Goal: Task Accomplishment & Management: Complete application form

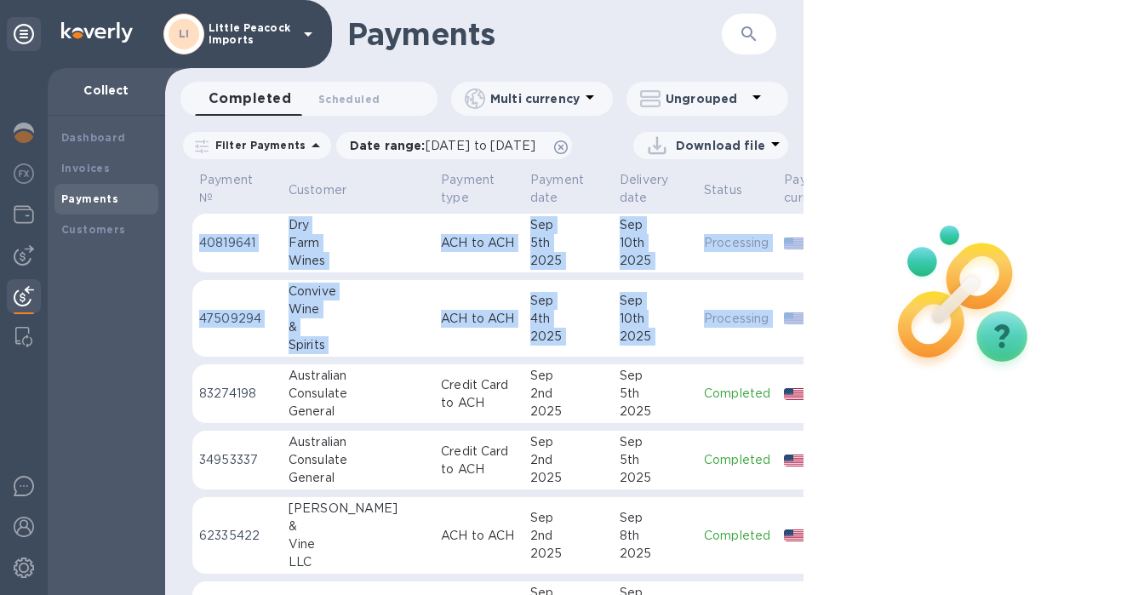
scroll to position [0, 147]
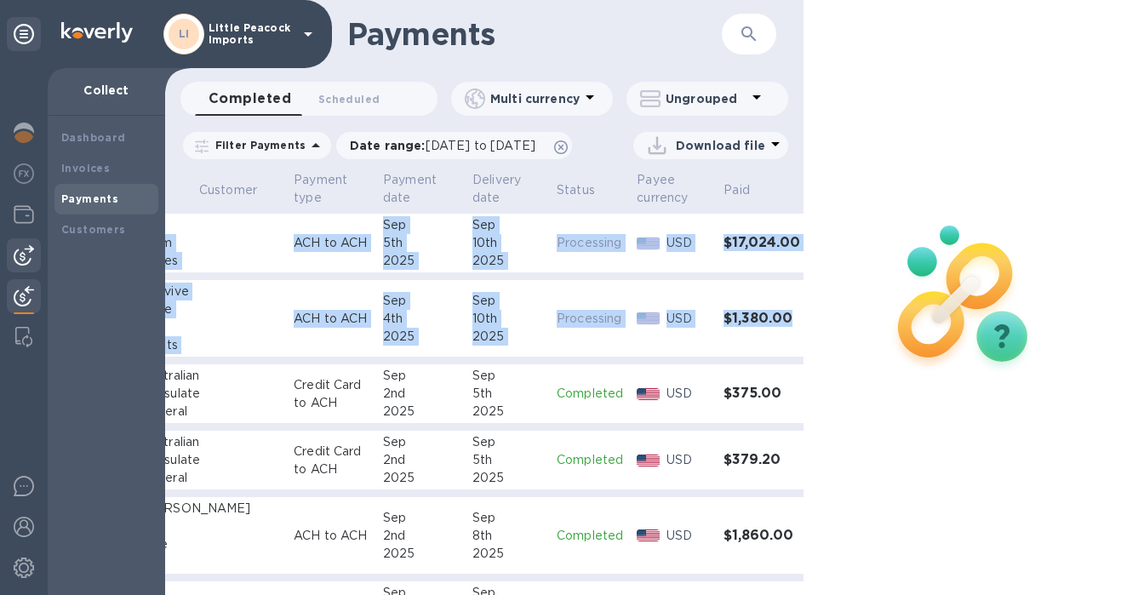
click at [35, 259] on div at bounding box center [24, 255] width 34 height 34
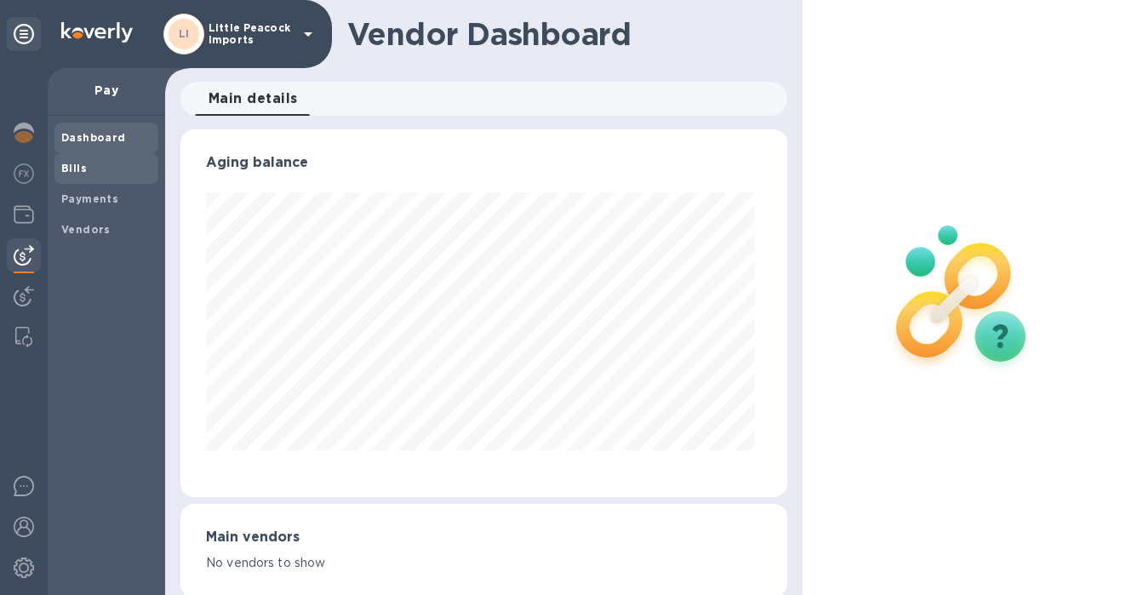
click at [77, 164] on b "Bills" at bounding box center [74, 168] width 26 height 13
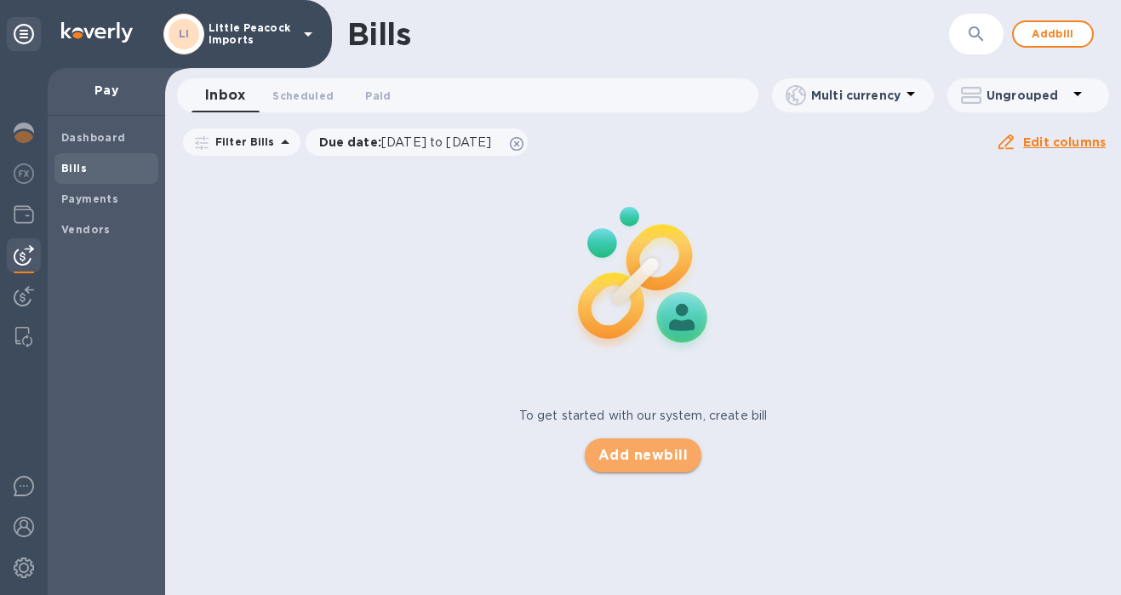
click at [666, 453] on span "Add new bill" at bounding box center [643, 455] width 89 height 20
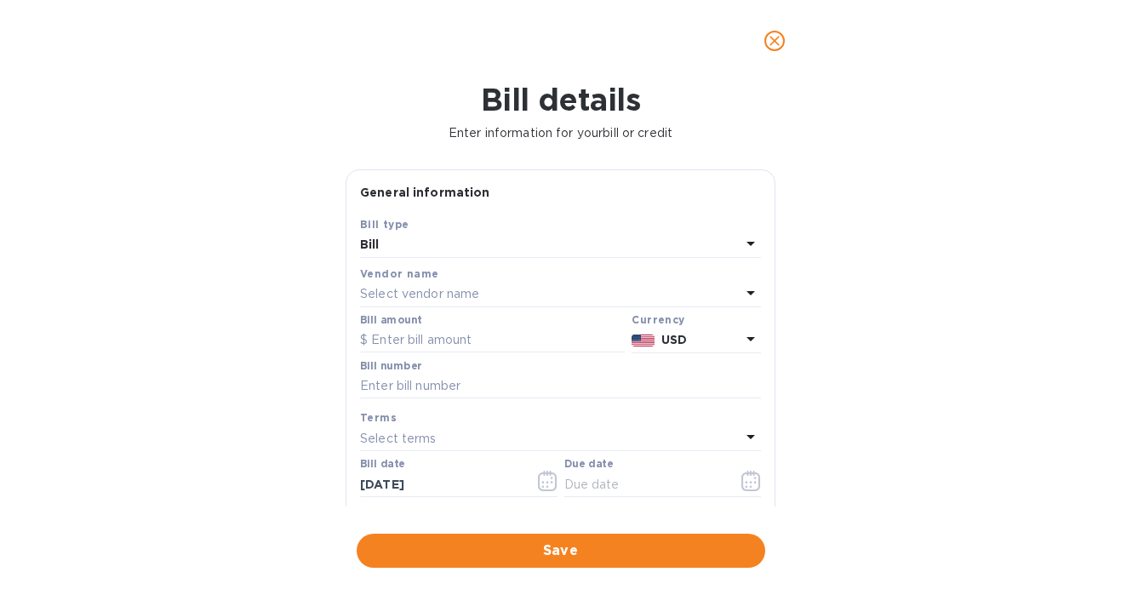
click at [468, 303] on p "Select vendor name" at bounding box center [419, 294] width 119 height 18
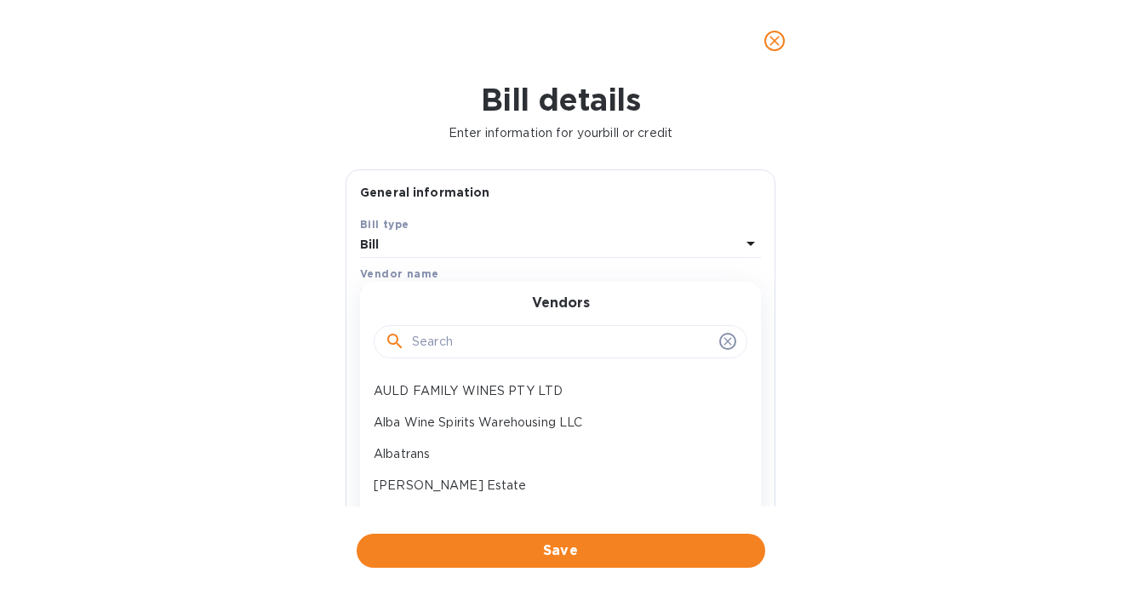
click at [483, 341] on input "text" at bounding box center [562, 342] width 301 height 26
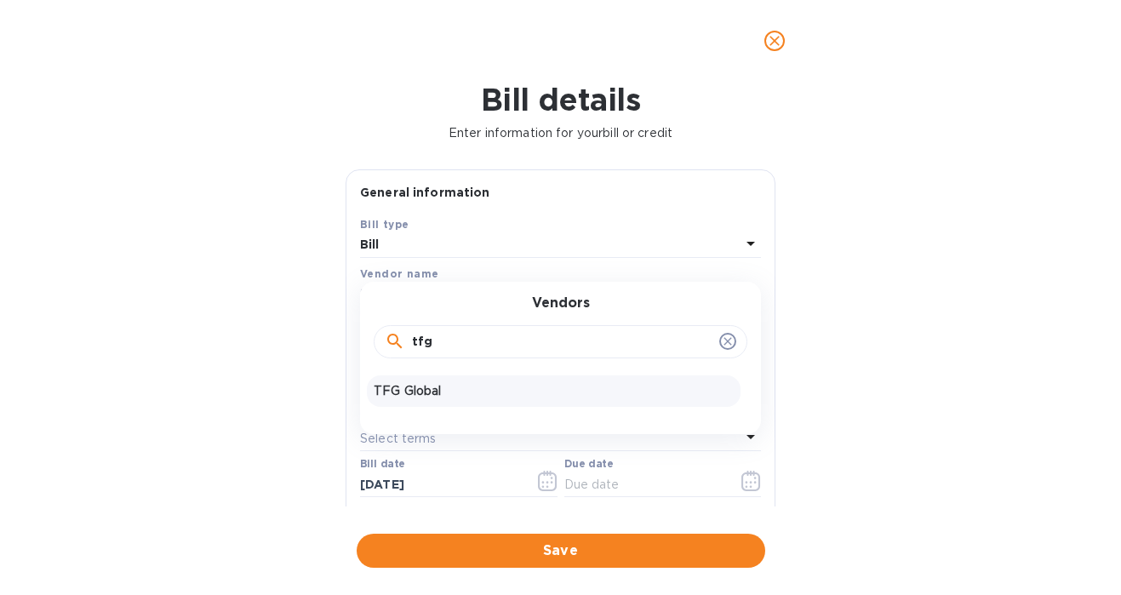
type input "tfg"
click at [468, 398] on p "TFG Global" at bounding box center [554, 391] width 360 height 18
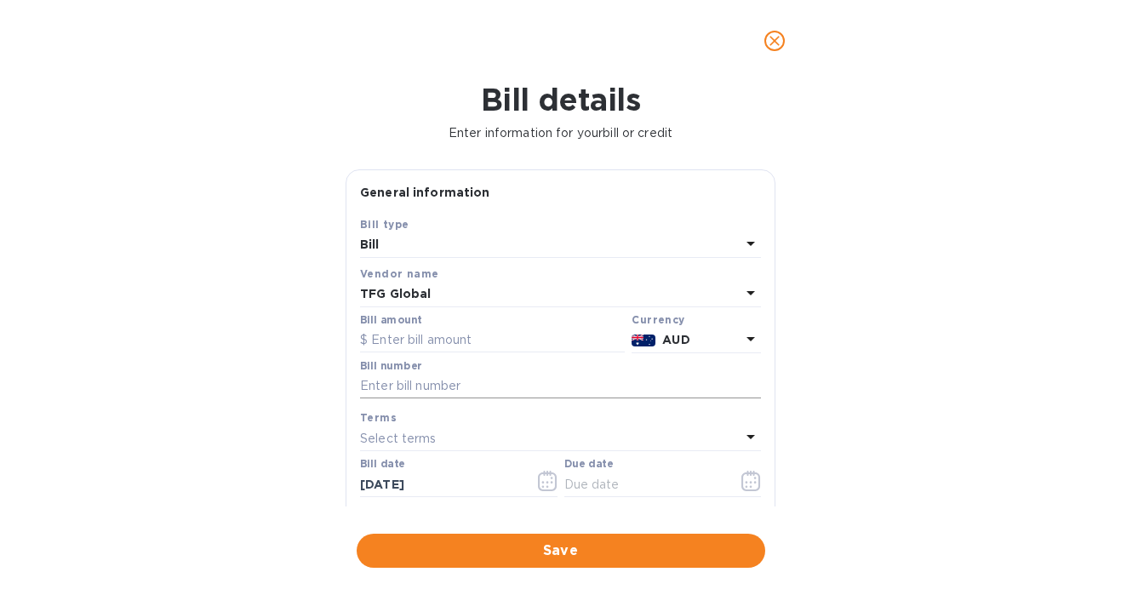
click at [521, 389] on input "text" at bounding box center [560, 387] width 401 height 26
paste input "S00012054/A"
type input "S00012054/A"
click at [501, 341] on input "text" at bounding box center [492, 341] width 265 height 26
type input "3,681"
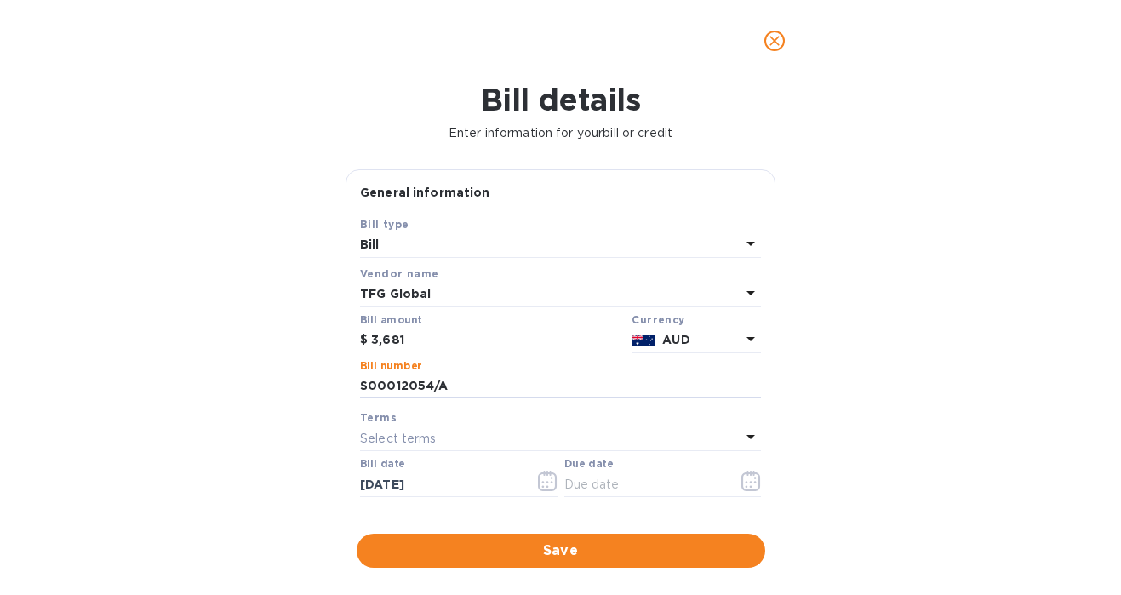
click at [689, 341] on p "AUD" at bounding box center [701, 340] width 78 height 18
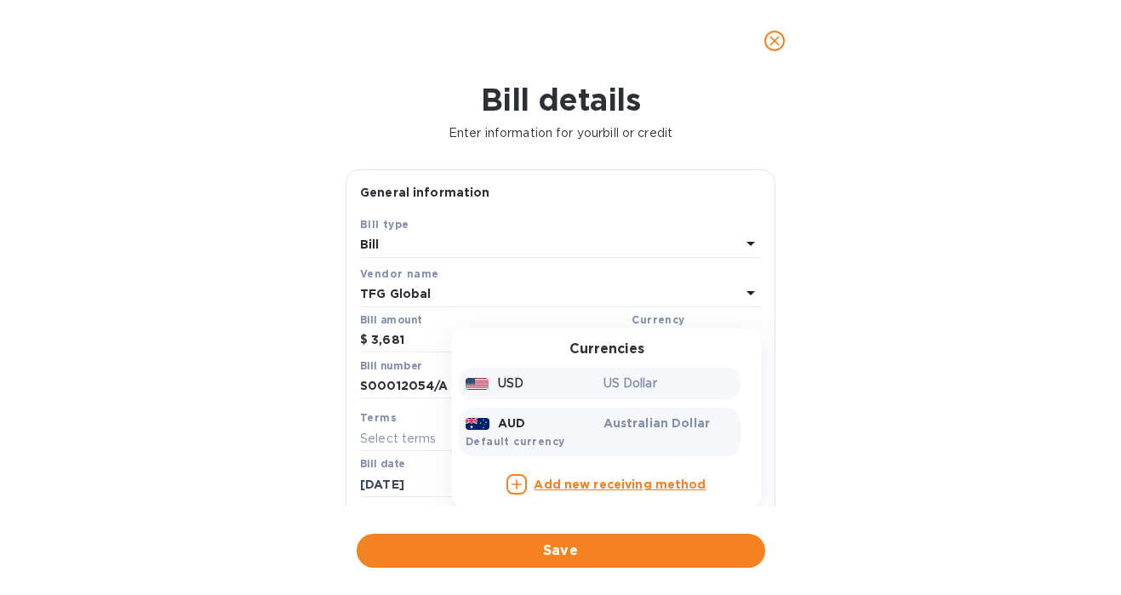
click at [667, 399] on div "USD US Dollar" at bounding box center [600, 384] width 282 height 32
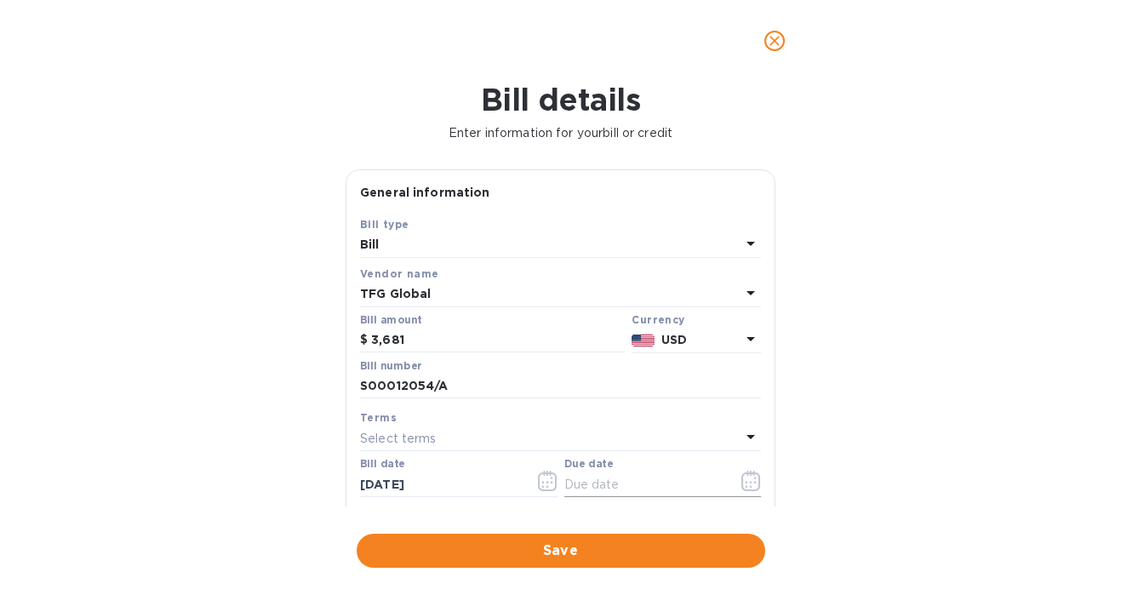
click at [746, 483] on icon "button" at bounding box center [752, 481] width 20 height 20
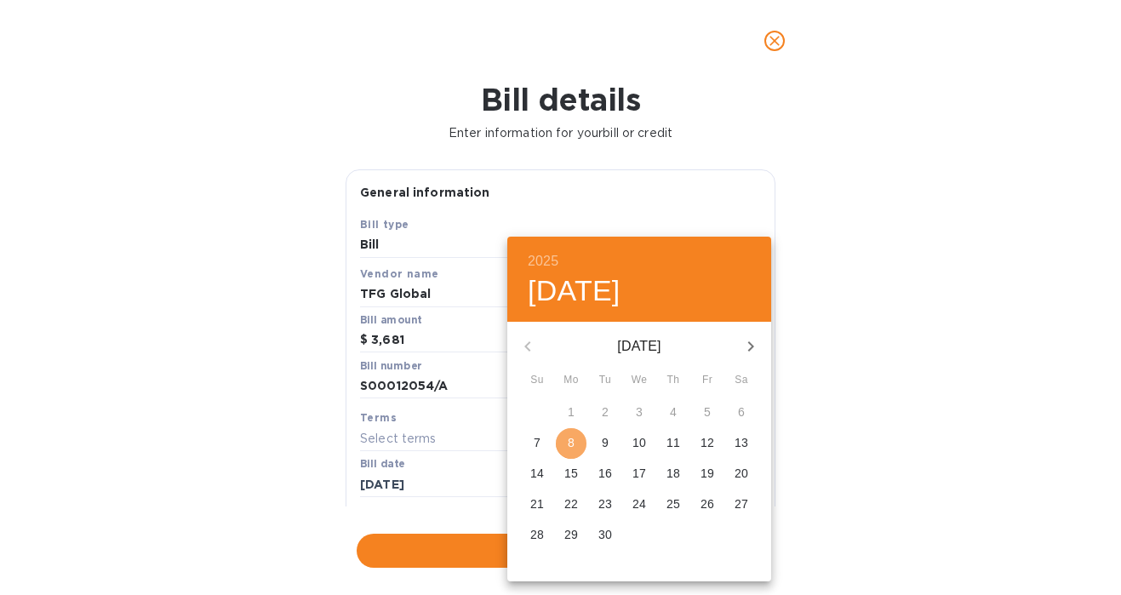
click at [571, 441] on p "8" at bounding box center [571, 442] width 7 height 17
type input "[DATE]"
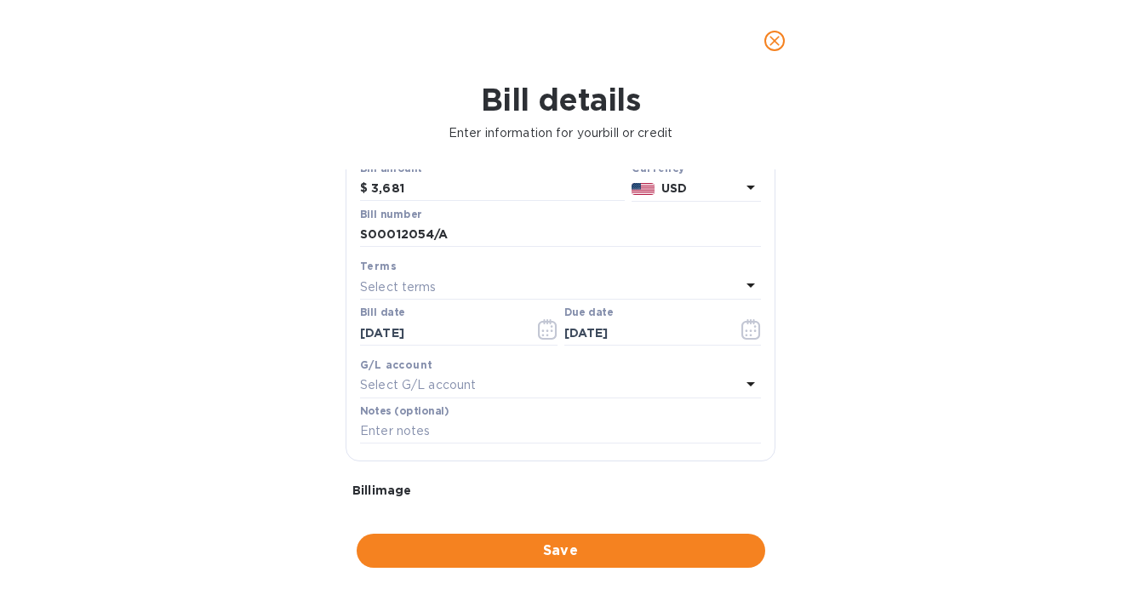
scroll to position [186, 0]
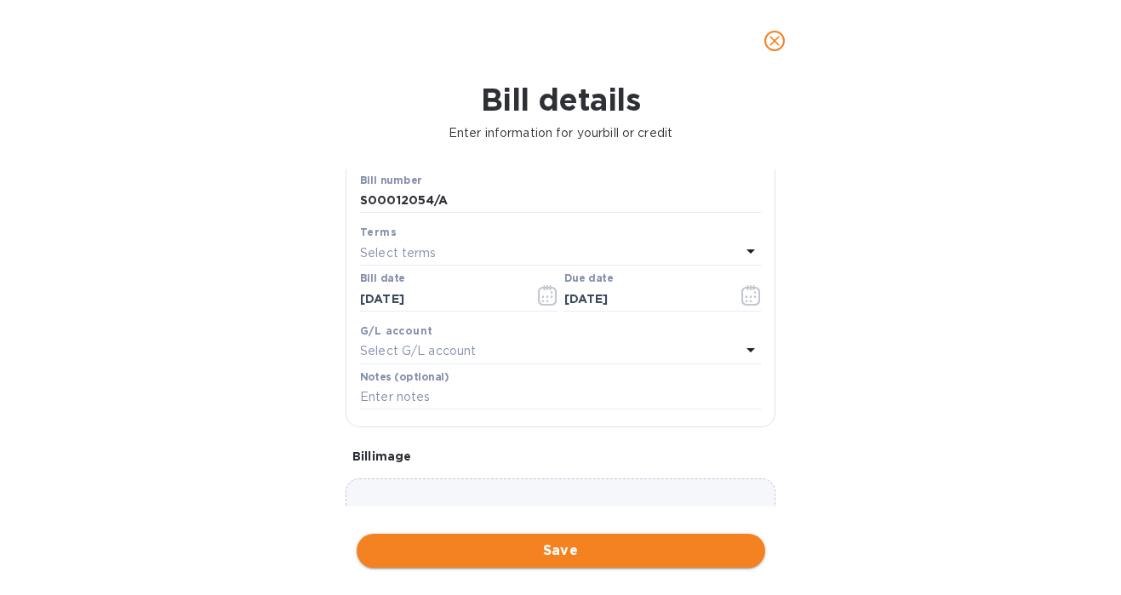
click at [612, 547] on span "Save" at bounding box center [560, 551] width 381 height 20
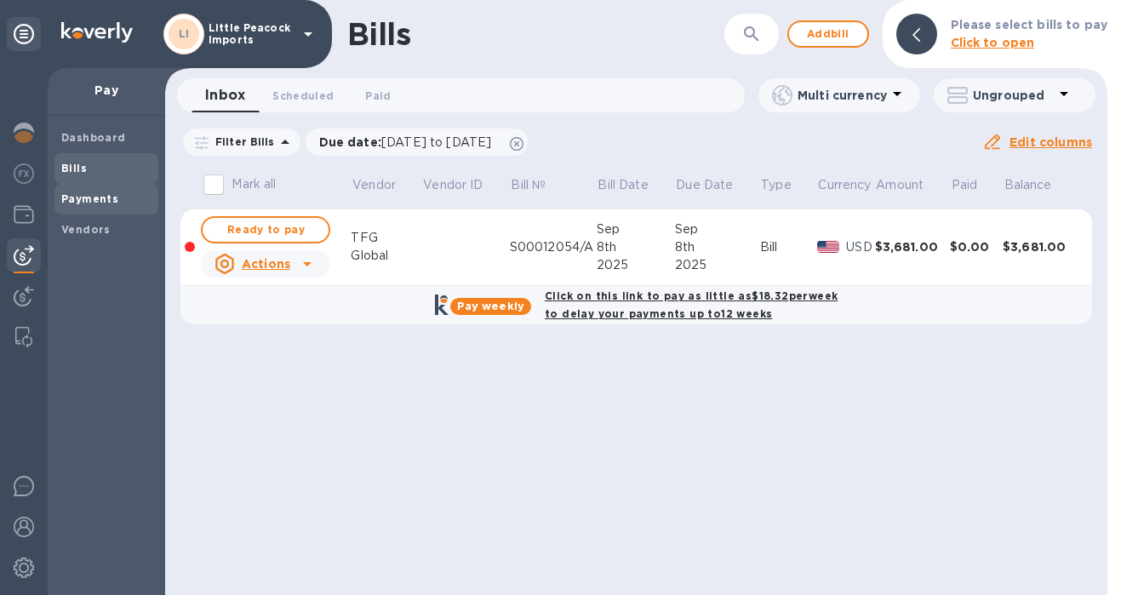
click at [124, 198] on span "Payments" at bounding box center [106, 199] width 90 height 17
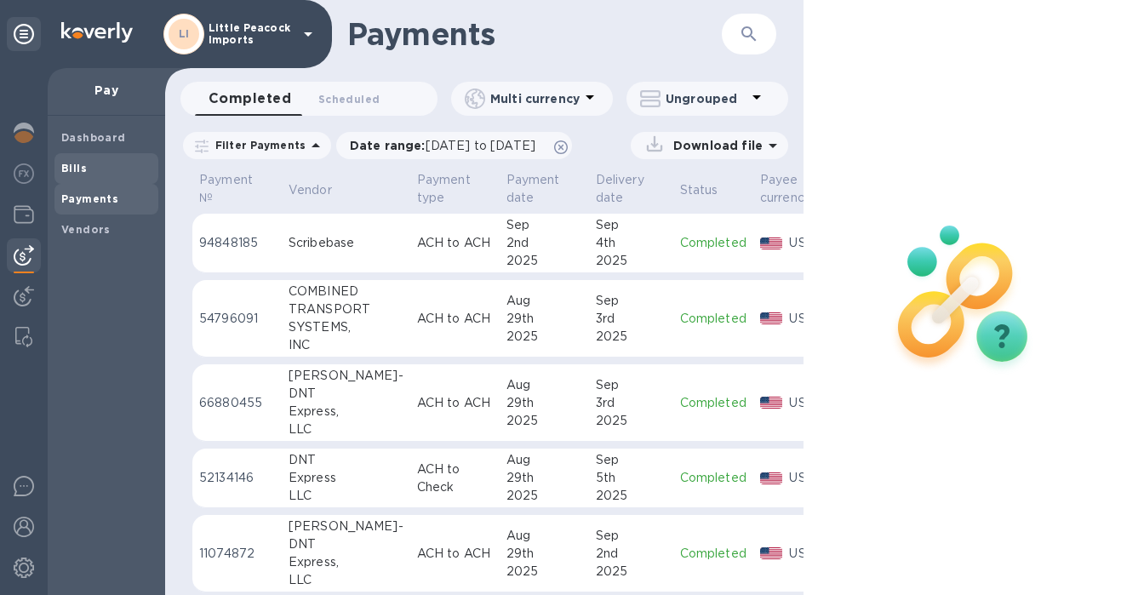
click at [98, 166] on span "Bills" at bounding box center [106, 168] width 90 height 17
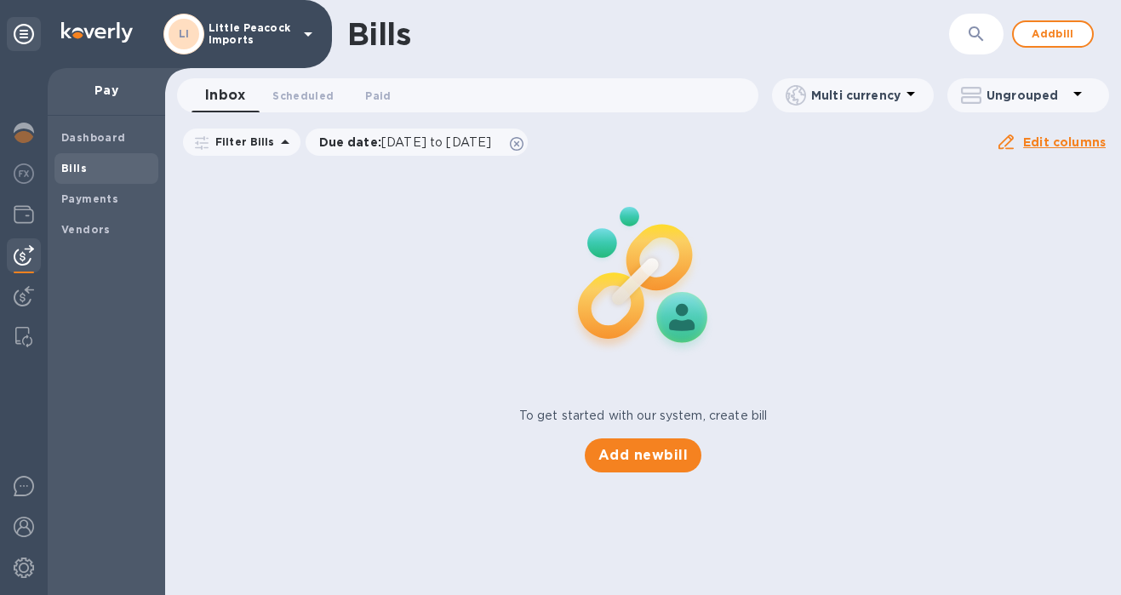
click at [640, 456] on div "Bills ​ Add bill Inbox 0 Scheduled 0 Paid 0 Multi currency Ungrouped Filter Bil…" at bounding box center [643, 297] width 956 height 595
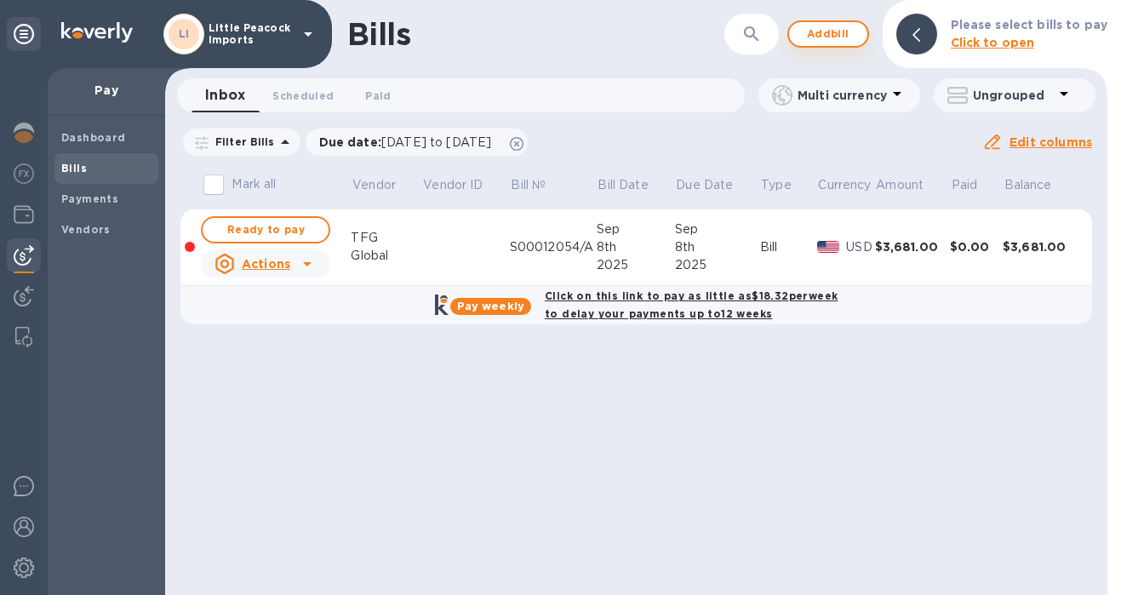
click at [830, 34] on span "Add bill" at bounding box center [828, 34] width 51 height 20
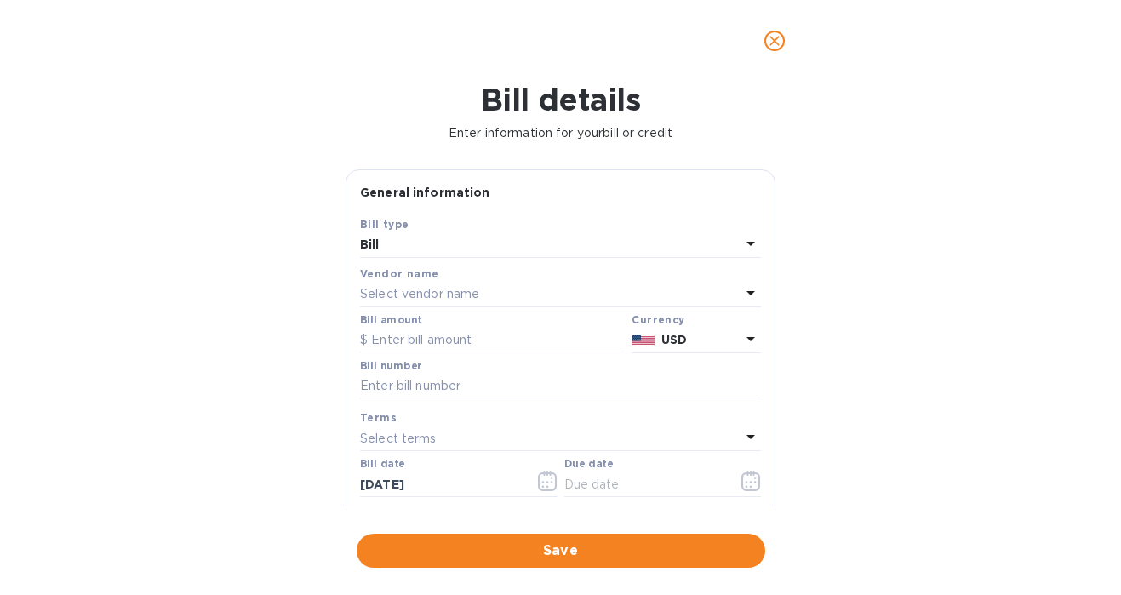
click at [504, 294] on div "Select vendor name" at bounding box center [550, 295] width 381 height 24
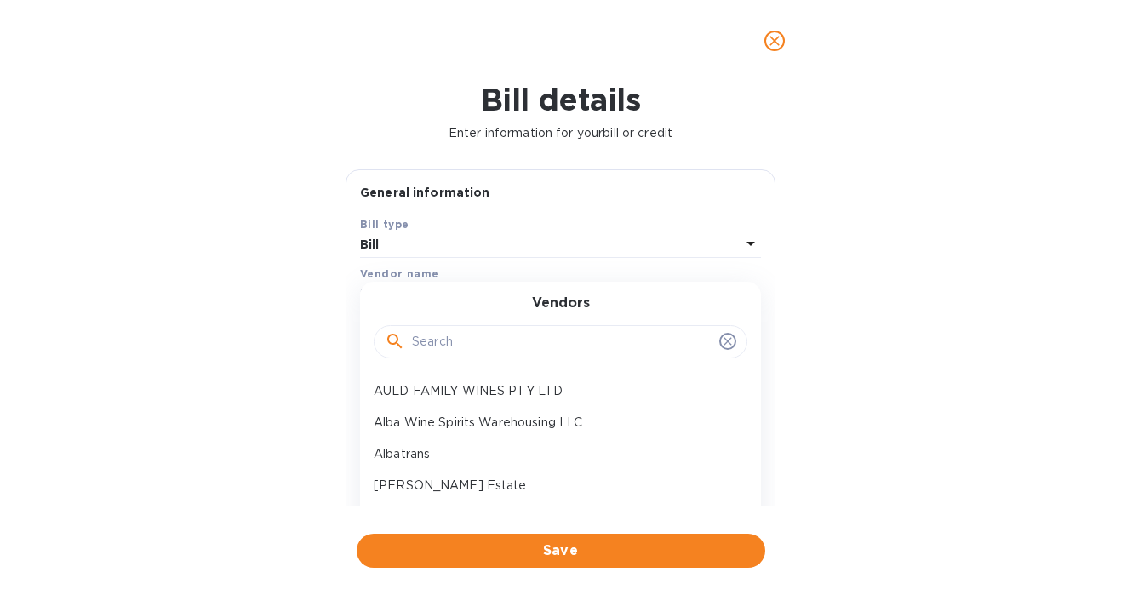
click at [470, 344] on input "text" at bounding box center [562, 342] width 301 height 26
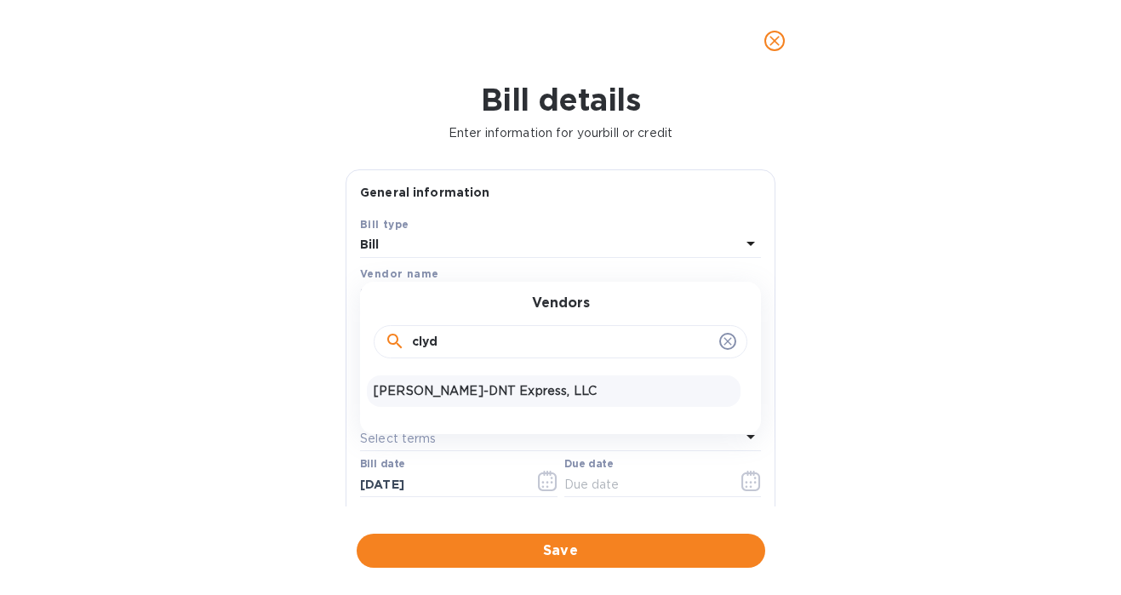
type input "clyd"
click at [436, 393] on p "[PERSON_NAME]-DNT Express, LLC" at bounding box center [554, 391] width 360 height 18
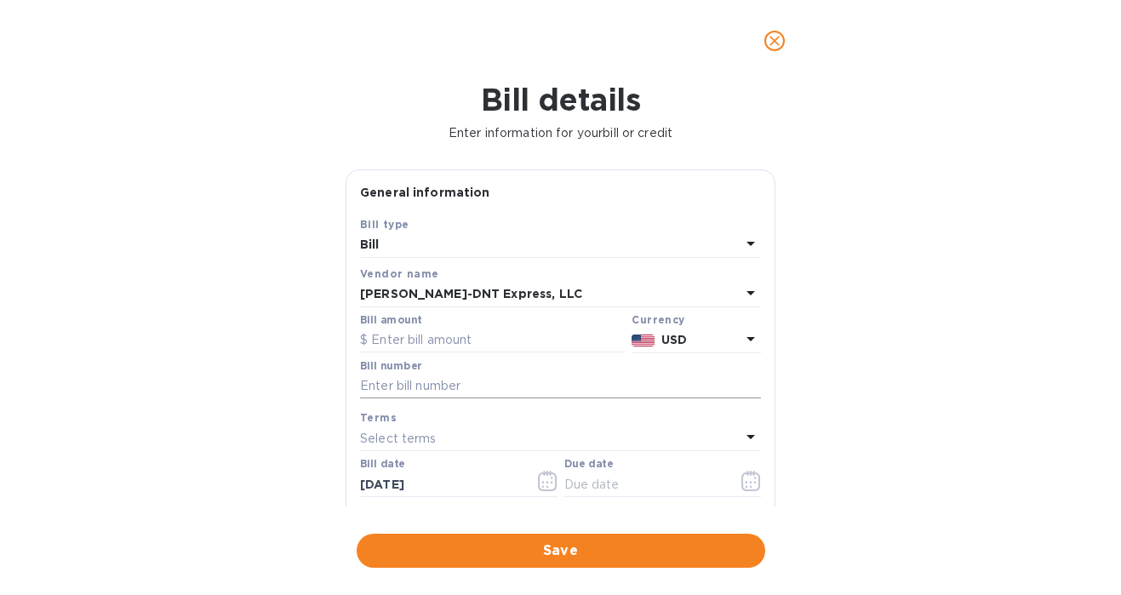
click at [565, 393] on input "text" at bounding box center [560, 387] width 401 height 26
paste input "117344"
type input "117344"
click at [467, 341] on input "text" at bounding box center [492, 341] width 265 height 26
type input "43.25"
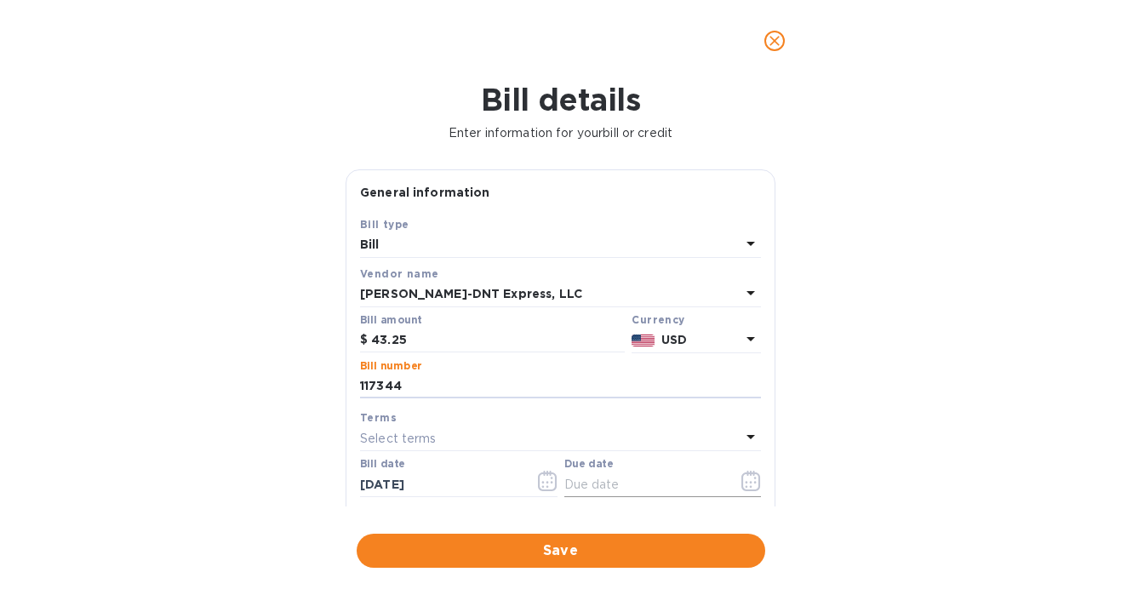
click at [745, 485] on icon "button" at bounding box center [752, 481] width 20 height 20
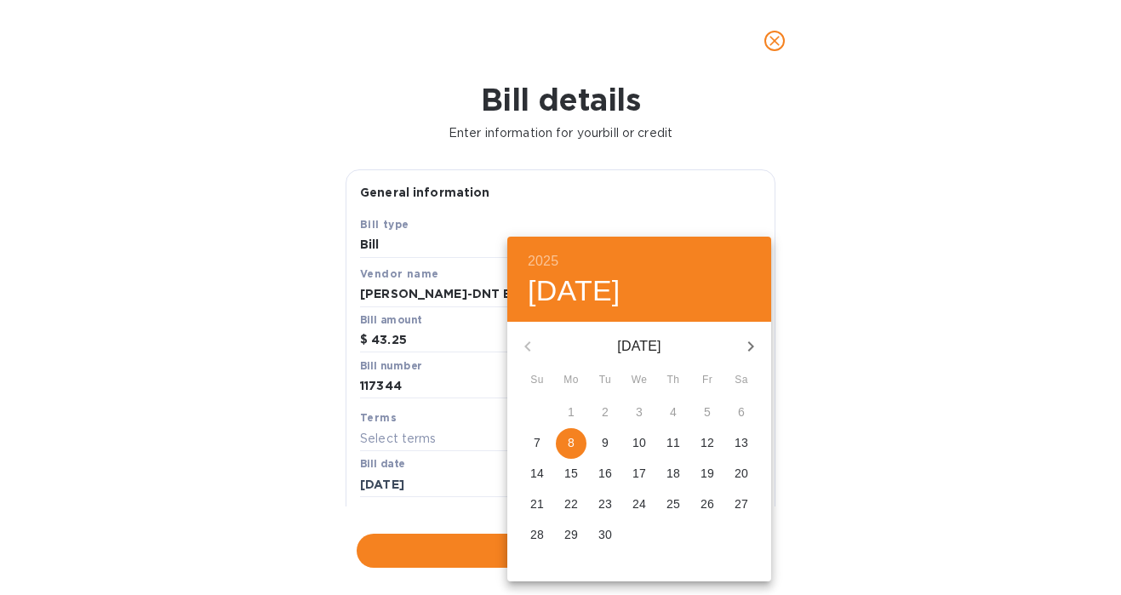
click at [713, 499] on p "26" at bounding box center [708, 504] width 14 height 17
type input "[DATE]"
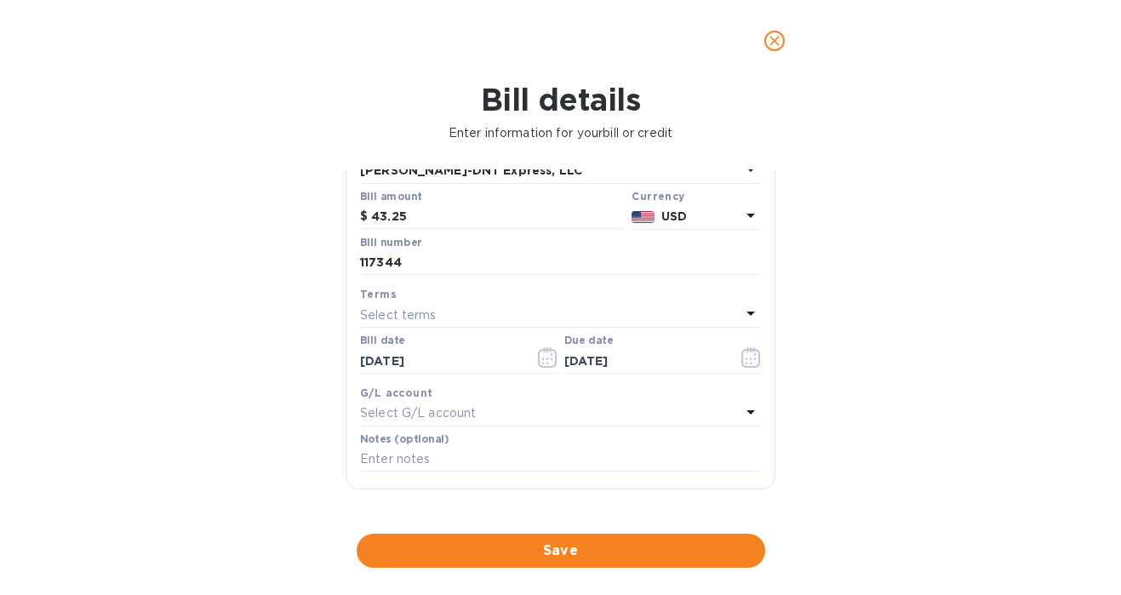
scroll to position [142, 0]
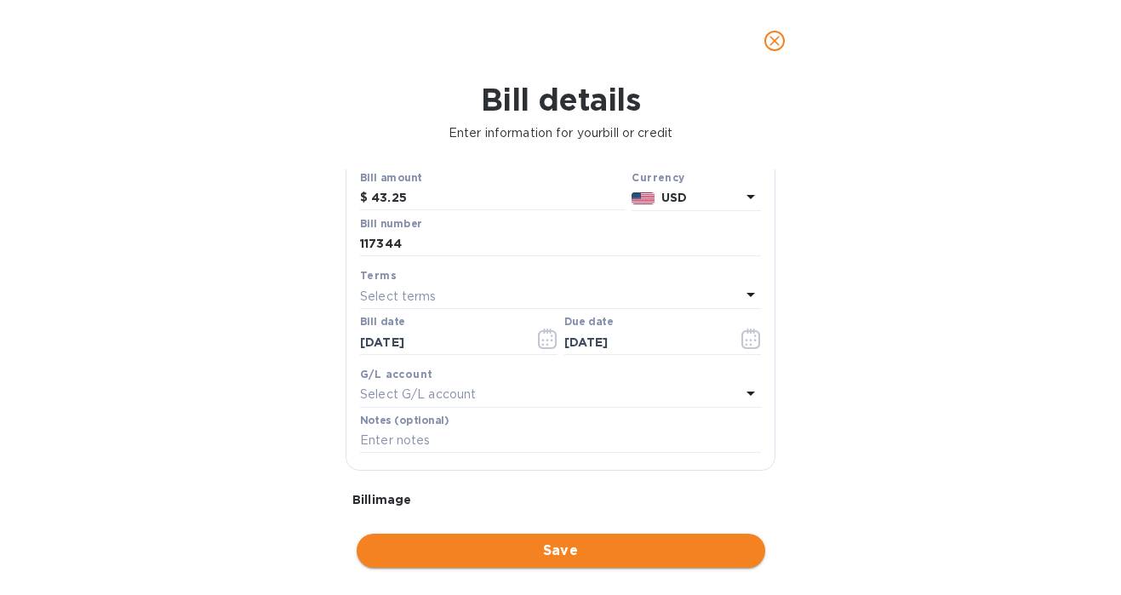
click at [608, 559] on span "Save" at bounding box center [560, 551] width 381 height 20
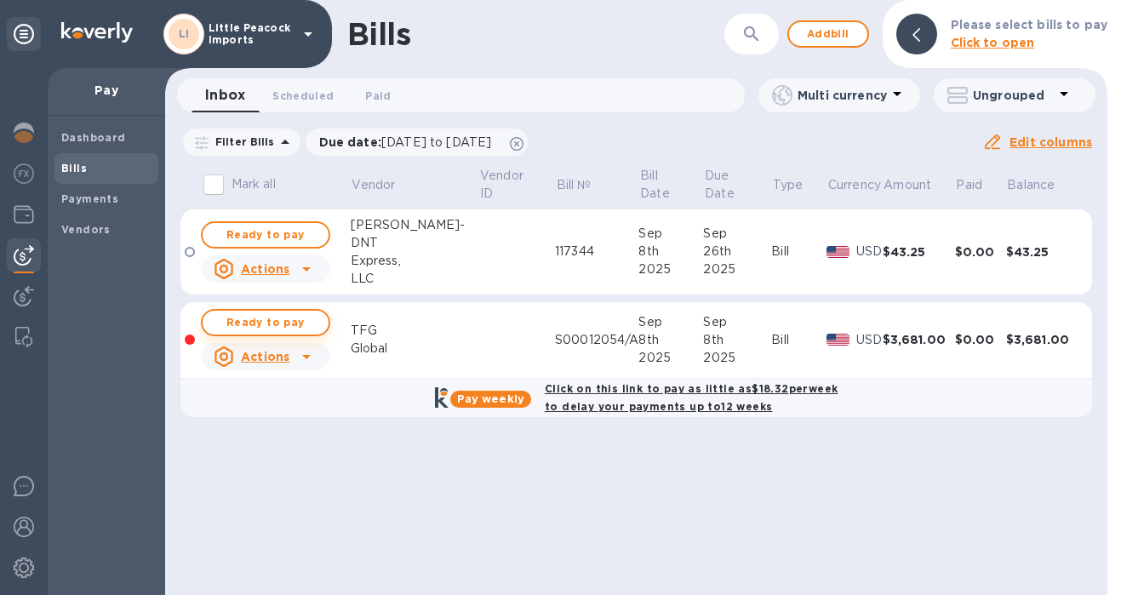
click at [249, 318] on span "Ready to pay" at bounding box center [265, 322] width 99 height 20
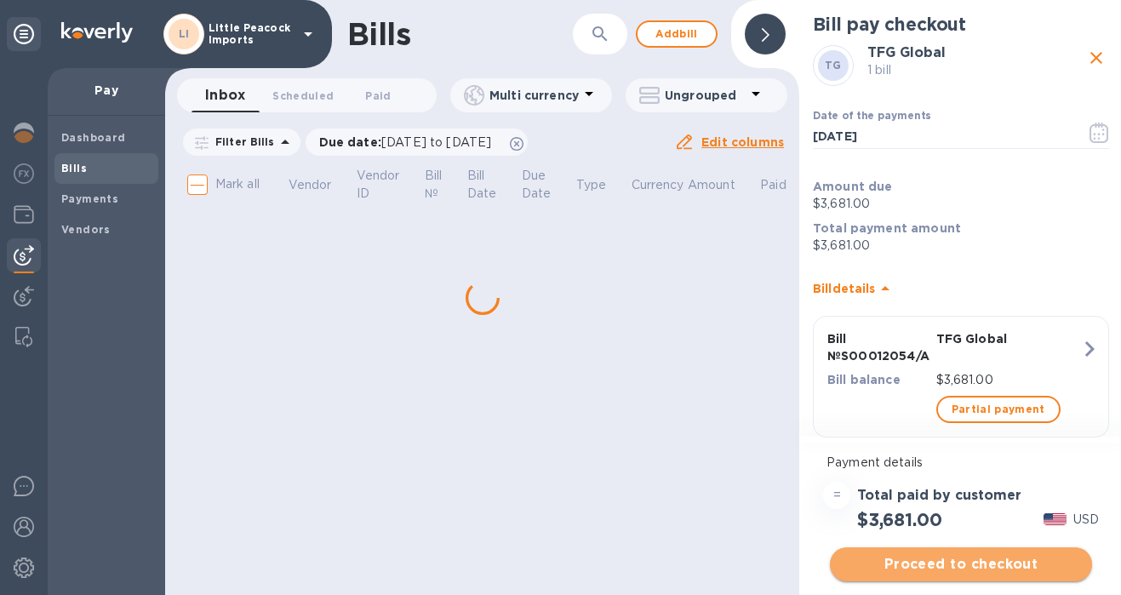
click at [1011, 567] on span "Proceed to checkout" at bounding box center [961, 564] width 235 height 20
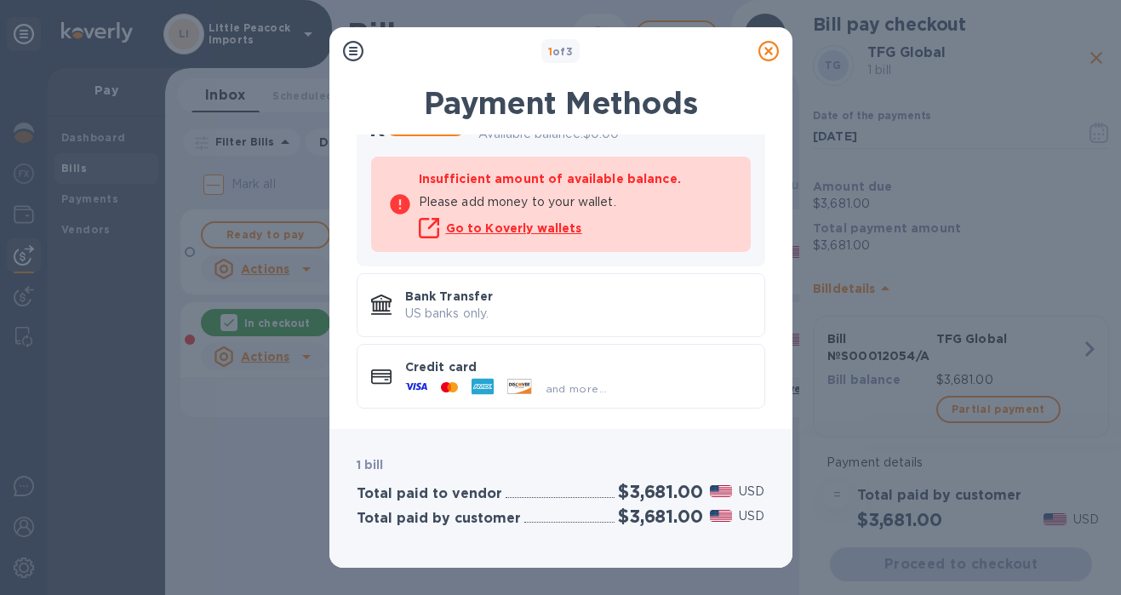
scroll to position [139, 0]
click at [551, 301] on p "Bank Transfer" at bounding box center [578, 296] width 346 height 17
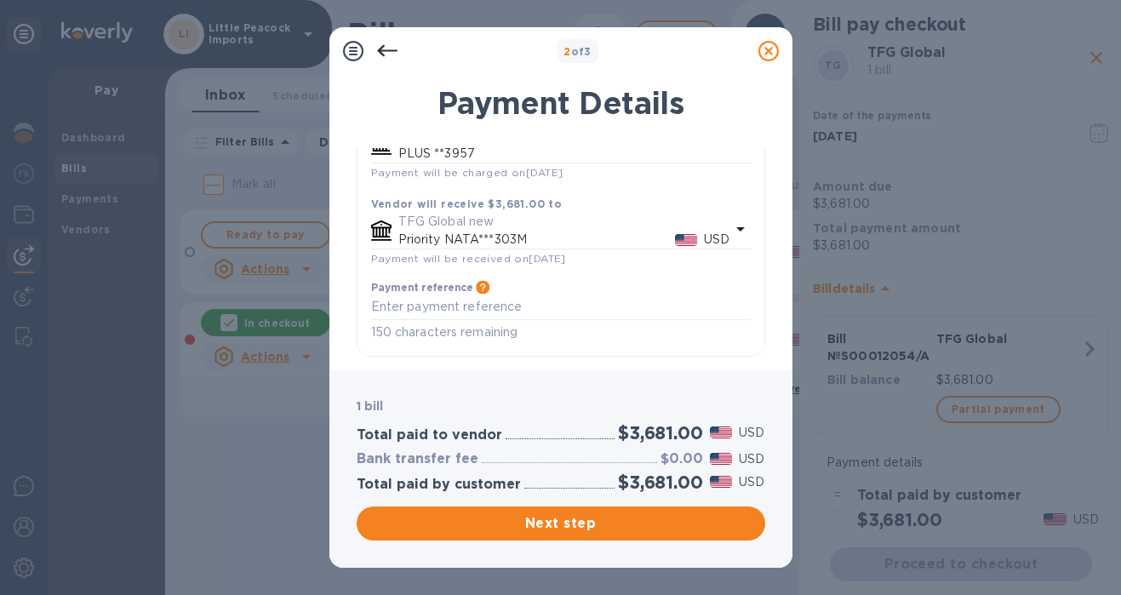
scroll to position [170, 0]
click at [677, 517] on span "Next step" at bounding box center [560, 523] width 381 height 20
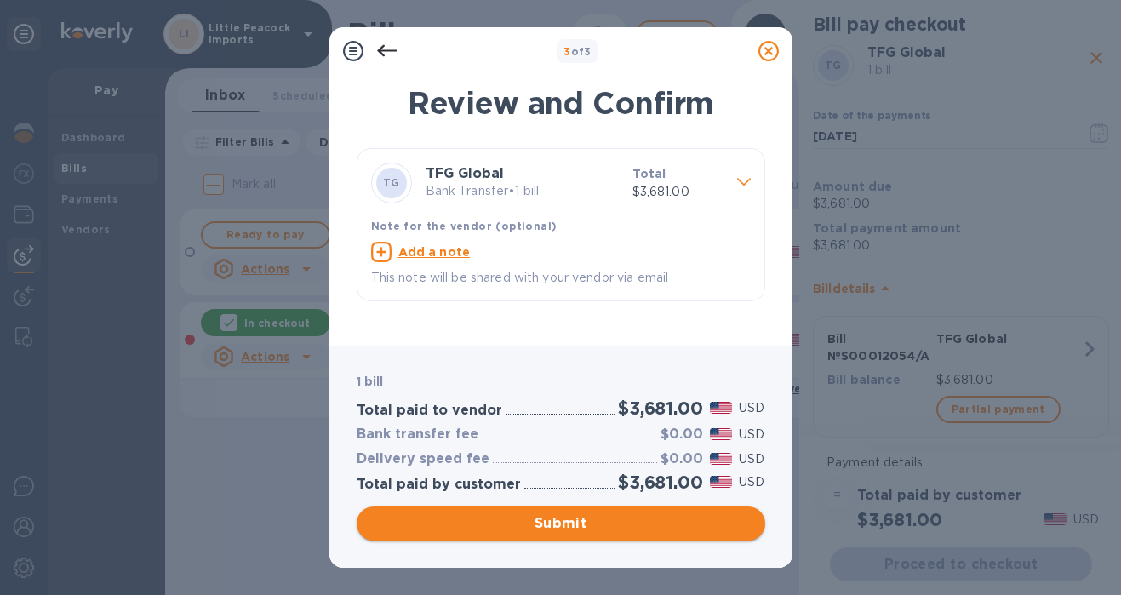
click at [652, 527] on span "Submit" at bounding box center [560, 523] width 381 height 20
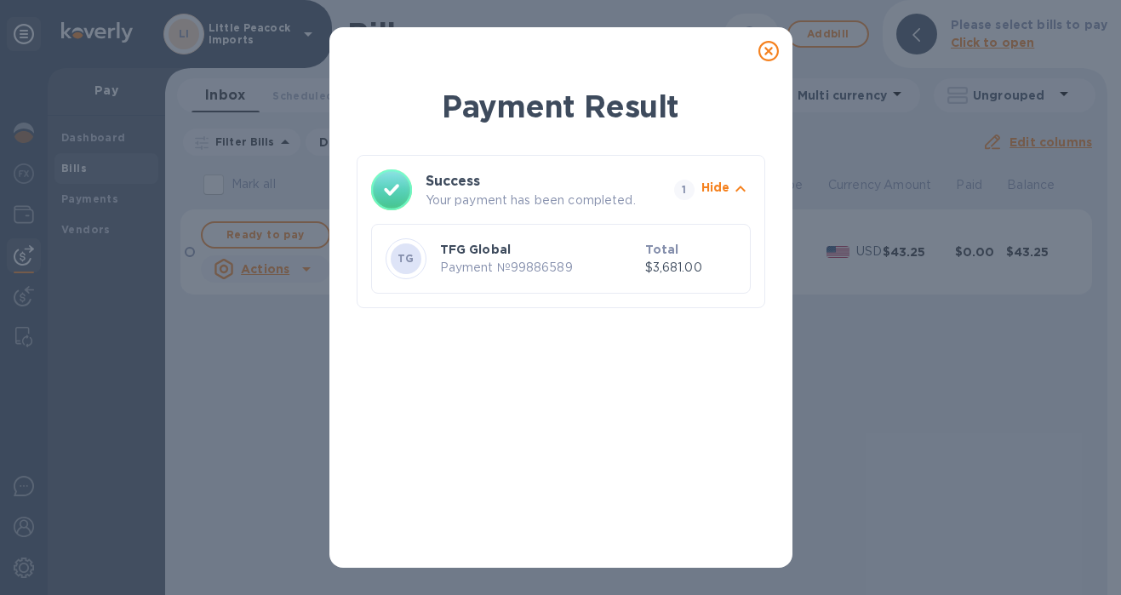
click at [766, 50] on icon at bounding box center [769, 51] width 20 height 20
